Goal: Task Accomplishment & Management: Complete application form

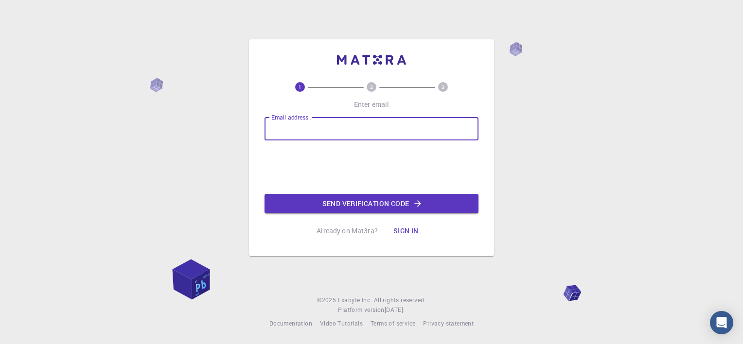
click at [367, 117] on input "Email address" at bounding box center [371, 128] width 214 height 23
type input "[PERSON_NAME][EMAIL_ADDRESS][PERSON_NAME][DOMAIN_NAME]"
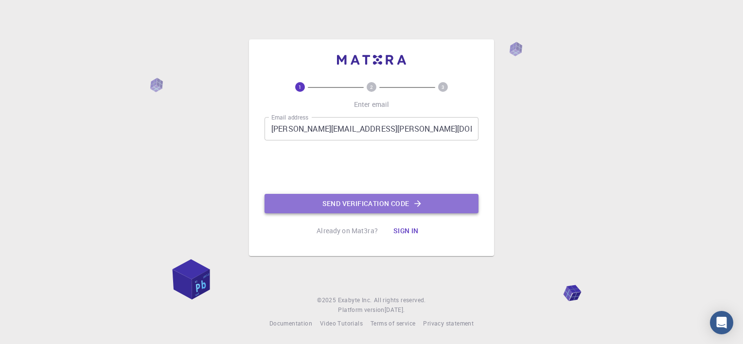
click at [319, 194] on button "Send verification code" at bounding box center [371, 203] width 214 height 19
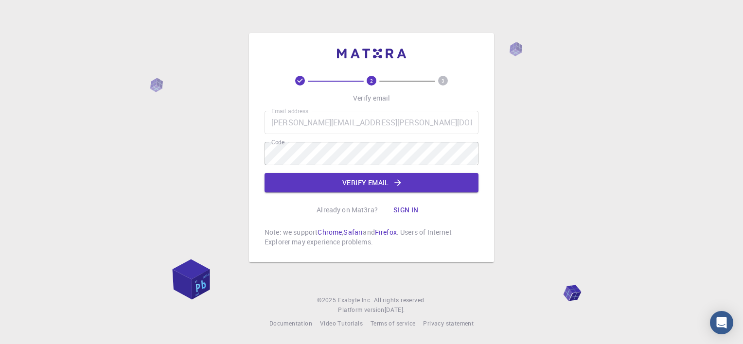
click at [388, 173] on div "Email address [PERSON_NAME][EMAIL_ADDRESS][PERSON_NAME][DOMAIN_NAME] Email addr…" at bounding box center [371, 152] width 214 height 82
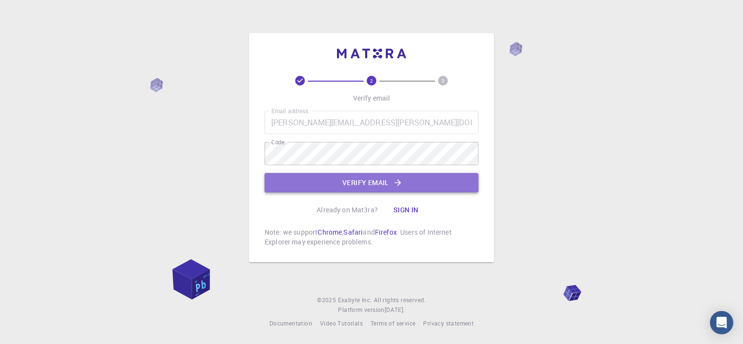
click at [388, 179] on button "Verify email" at bounding box center [371, 182] width 214 height 19
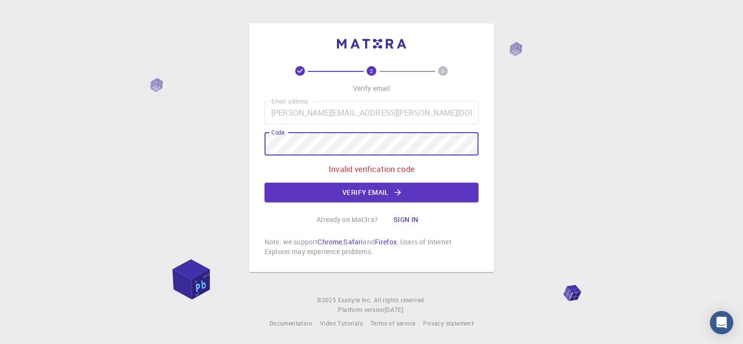
click at [261, 146] on div "2 3 Verify email Email address [PERSON_NAME][EMAIL_ADDRESS][PERSON_NAME][DOMAIN…" at bounding box center [371, 147] width 245 height 249
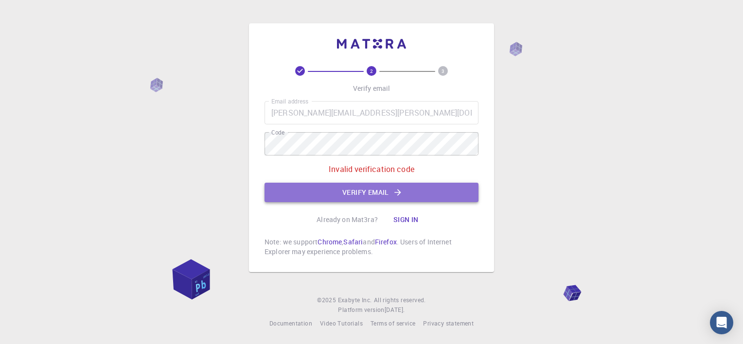
click at [373, 196] on button "Verify email" at bounding box center [371, 192] width 214 height 19
click at [340, 188] on button "Verify email" at bounding box center [371, 192] width 214 height 19
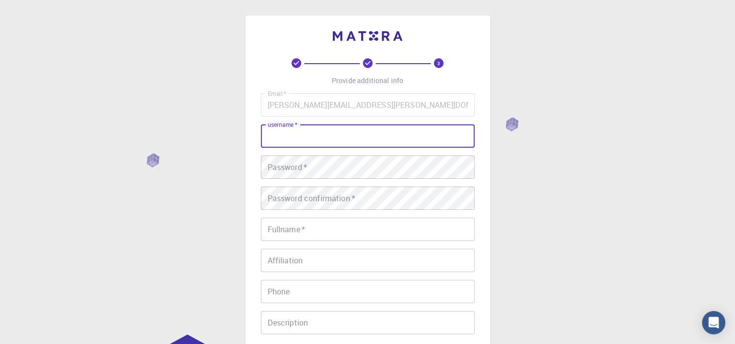
click at [352, 142] on input "username   *" at bounding box center [368, 135] width 214 height 23
click at [556, 191] on div "3 Provide additional info Email   * [PERSON_NAME][EMAIL_ADDRESS][PERSON_NAME][D…" at bounding box center [367, 247] width 735 height 495
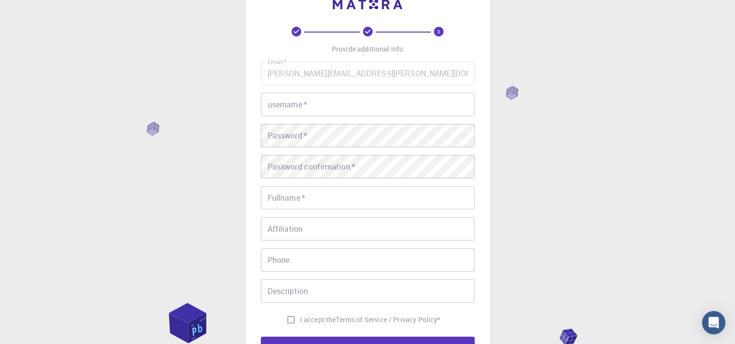
scroll to position [49, 0]
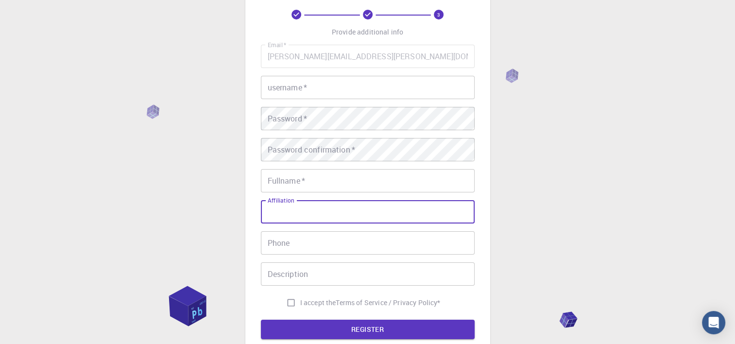
click at [302, 211] on input "Affiliation" at bounding box center [368, 211] width 214 height 23
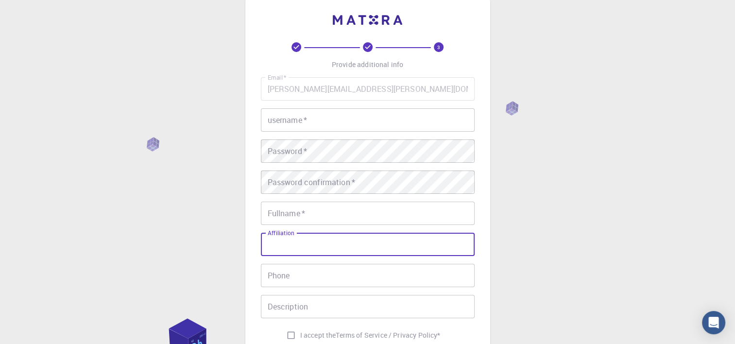
scroll to position [0, 0]
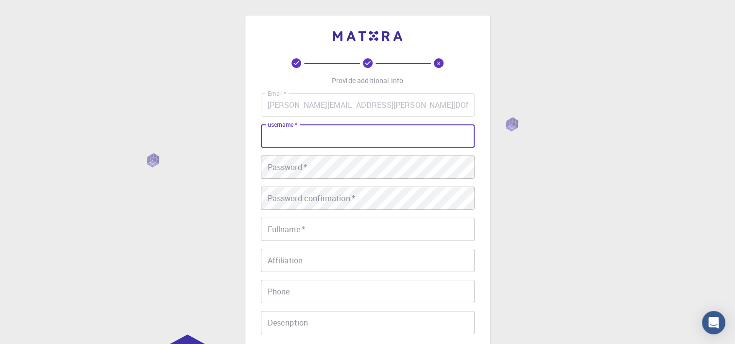
click at [317, 134] on input "username   *" at bounding box center [368, 135] width 214 height 23
type input "sgozemepis"
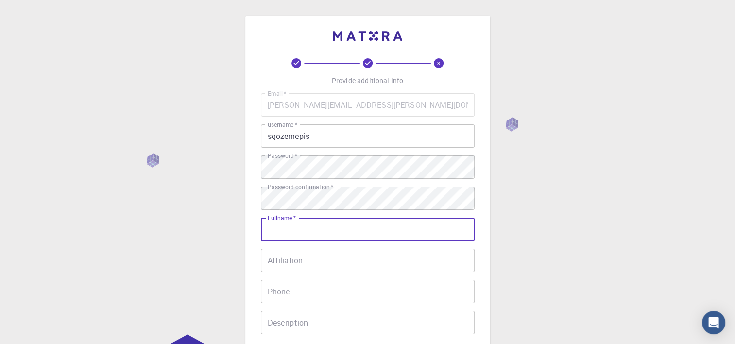
click at [319, 229] on input "Fullname   *" at bounding box center [368, 229] width 214 height 23
type input "[PERSON_NAME]"
type input "[PHONE_NUMBER]"
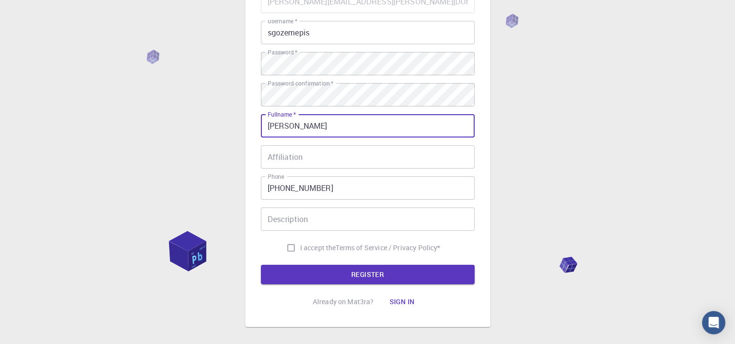
scroll to position [150, 0]
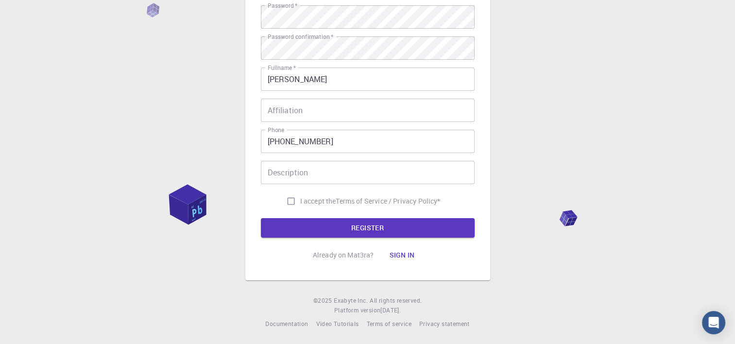
click at [278, 197] on div "I accept the Terms of Service / Privacy Policy *" at bounding box center [368, 201] width 214 height 18
click at [285, 199] on input "I accept the Terms of Service / Privacy Policy *" at bounding box center [291, 201] width 18 height 18
checkbox input "true"
click at [317, 221] on button "REGISTER" at bounding box center [368, 227] width 214 height 19
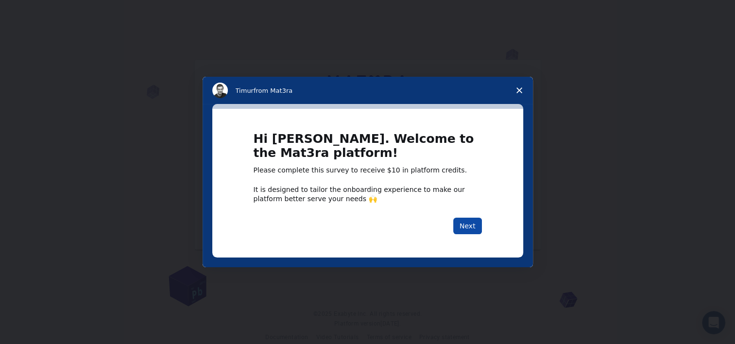
click at [470, 230] on button "Next" at bounding box center [468, 226] width 29 height 17
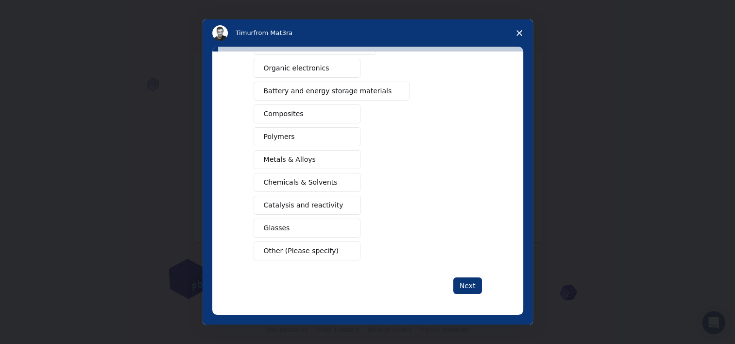
scroll to position [14, 0]
click at [477, 282] on button "Next" at bounding box center [468, 286] width 29 height 17
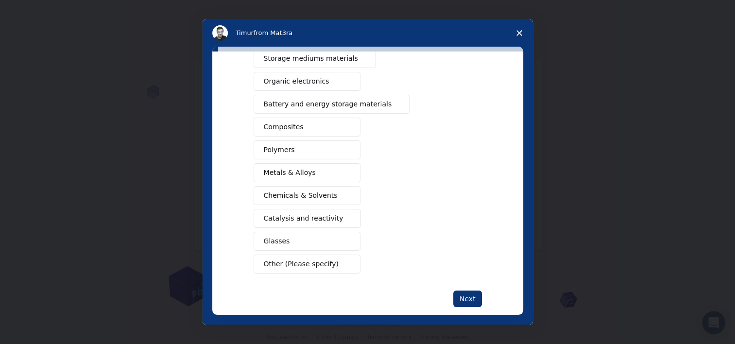
scroll to position [134, 0]
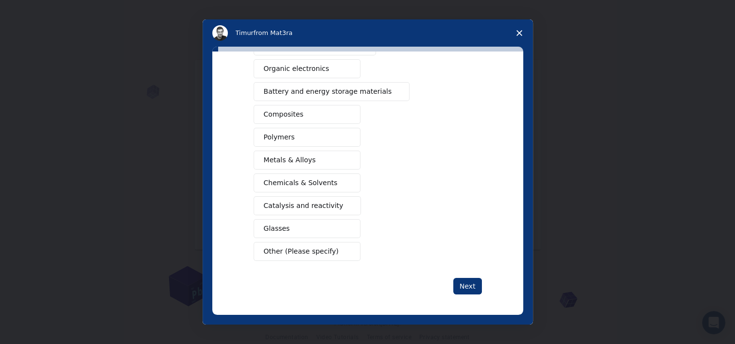
click at [521, 32] on icon "Close survey" at bounding box center [520, 33] width 6 height 6
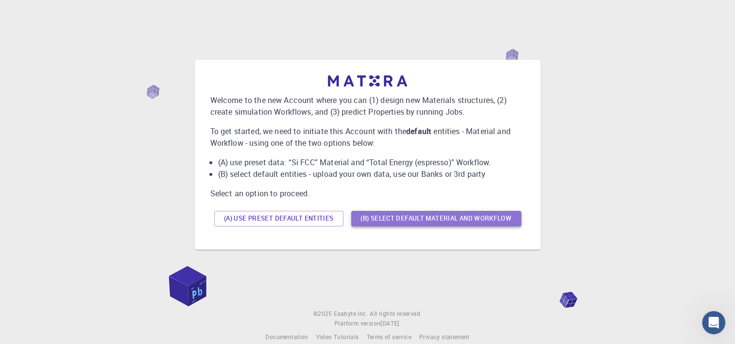
click at [466, 218] on button "(B) Select default material and workflow" at bounding box center [436, 219] width 170 height 16
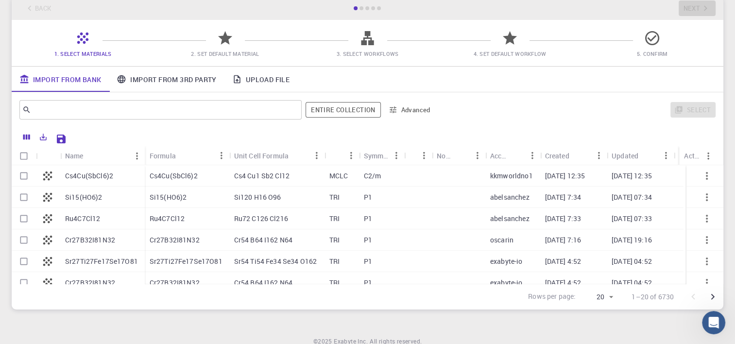
scroll to position [0, 0]
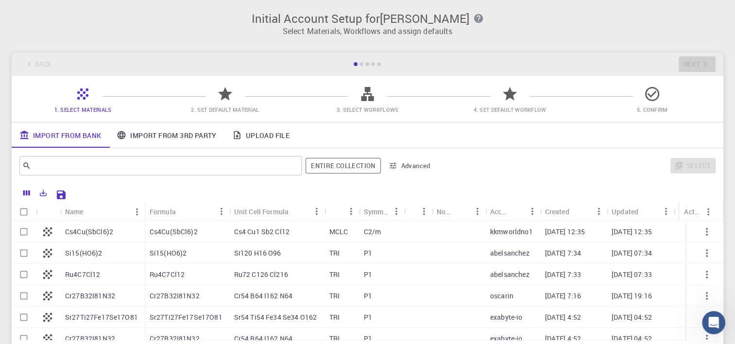
drag, startPoint x: 346, startPoint y: 60, endPoint x: 379, endPoint y: 70, distance: 34.0
click at [346, 60] on div "Back Next" at bounding box center [368, 63] width 712 height 23
click at [362, 67] on div "Back Next" at bounding box center [368, 63] width 712 height 23
click at [230, 101] on icon at bounding box center [225, 94] width 17 height 17
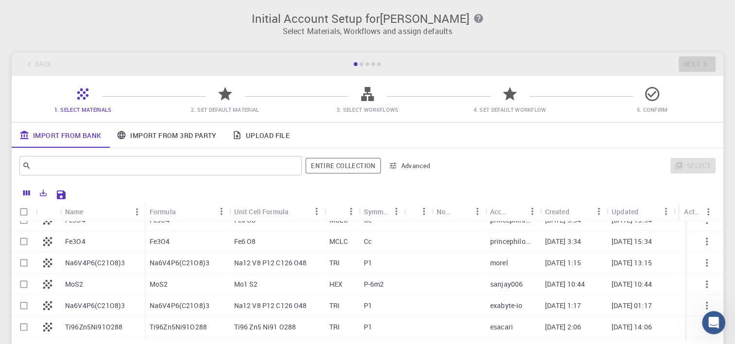
scroll to position [17, 0]
